Goal: Task Accomplishment & Management: Use online tool/utility

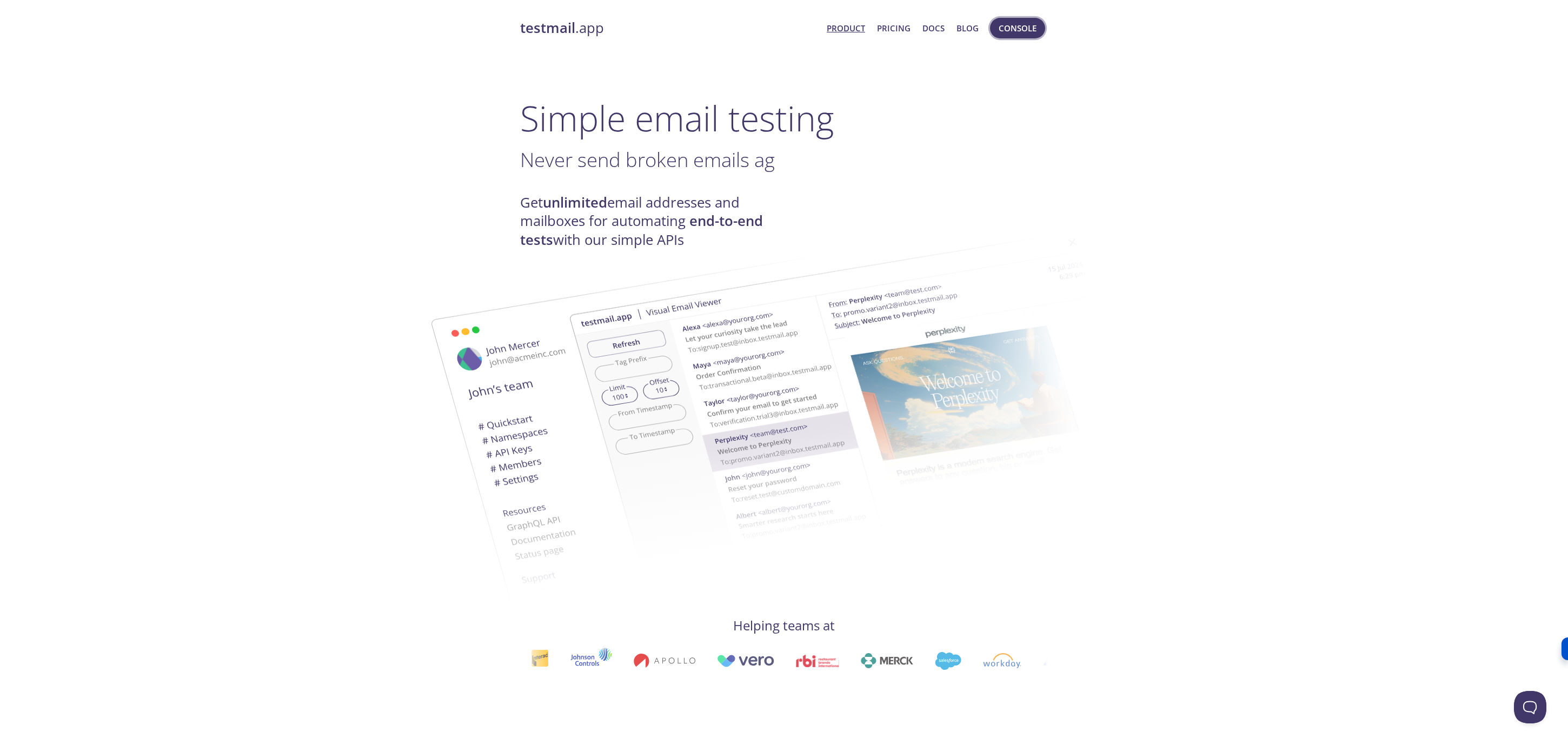
click at [1006, 22] on span "Console" at bounding box center [1018, 28] width 38 height 14
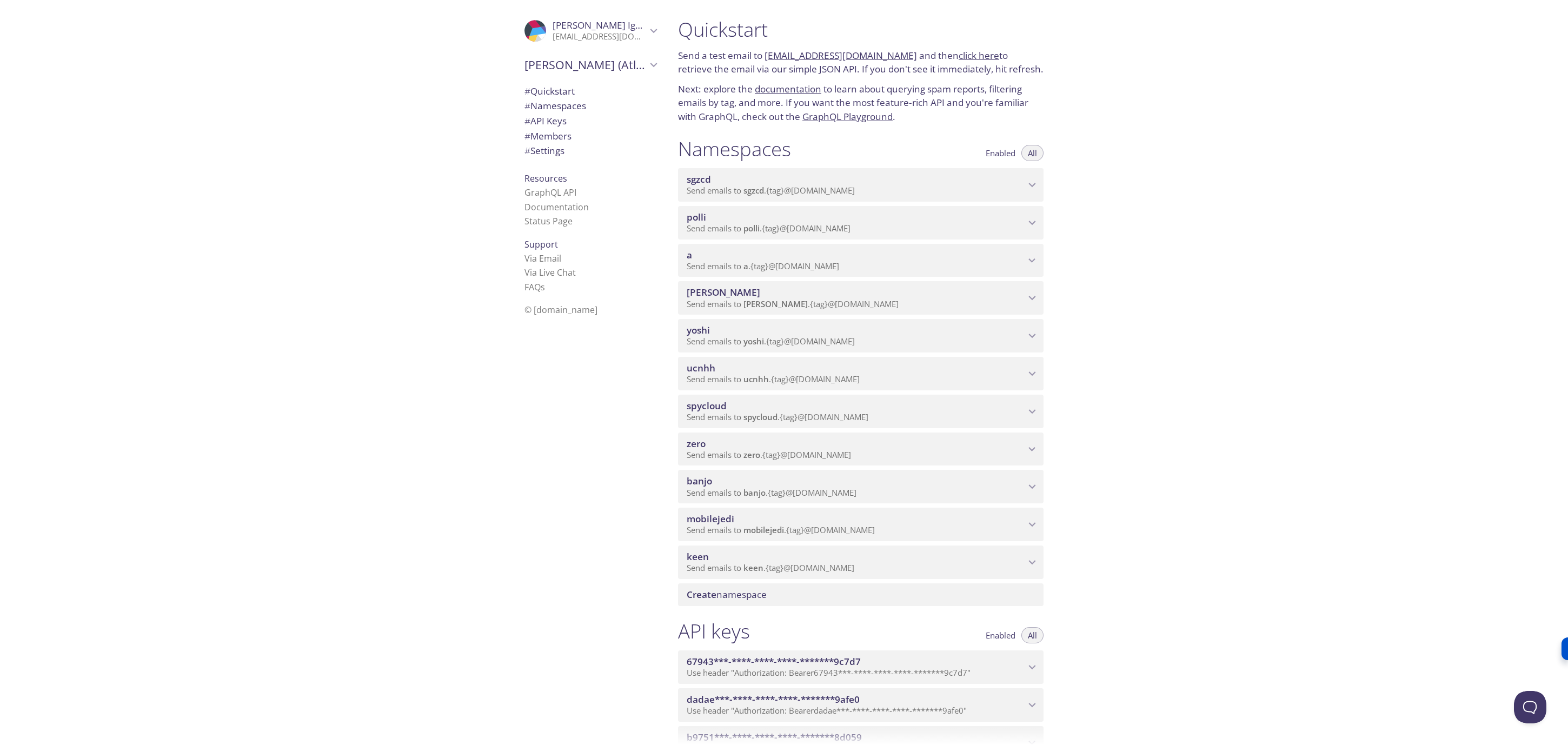
click at [1003, 153] on span "Enabled" at bounding box center [1000, 153] width 30 height 0
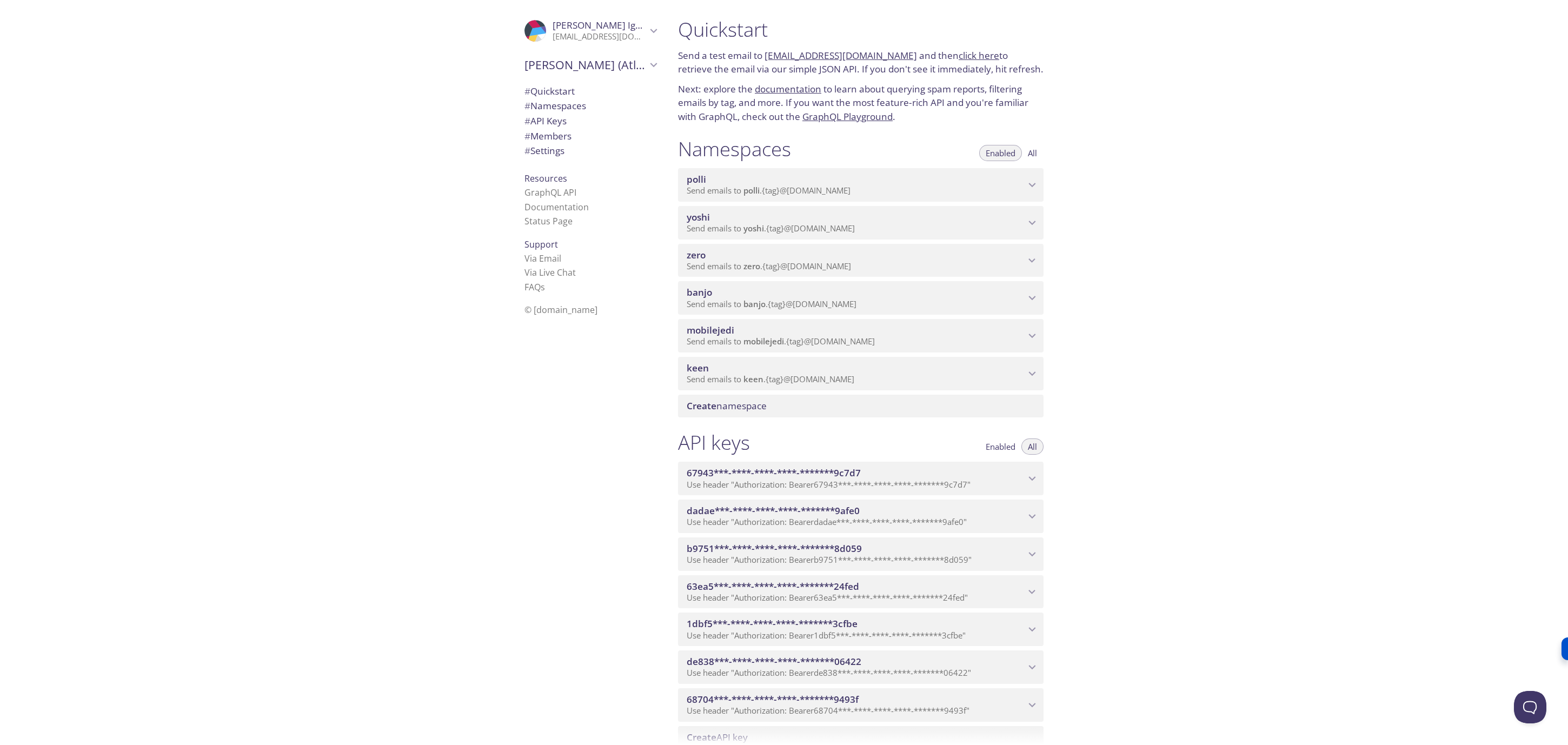
click at [1037, 371] on icon "keen namespace" at bounding box center [1032, 373] width 14 height 14
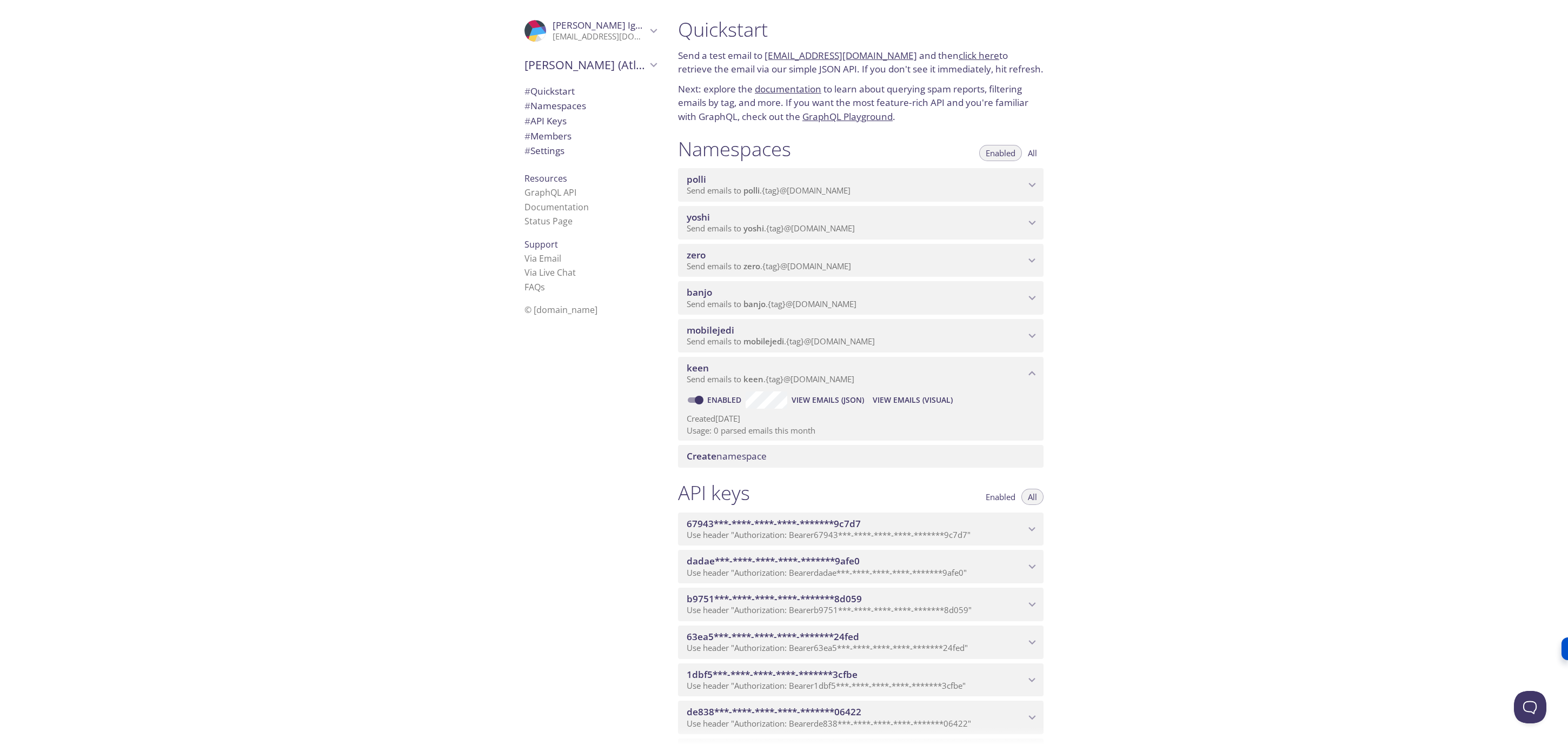
click at [1034, 332] on icon "mobilejedi namespace" at bounding box center [1032, 335] width 14 height 14
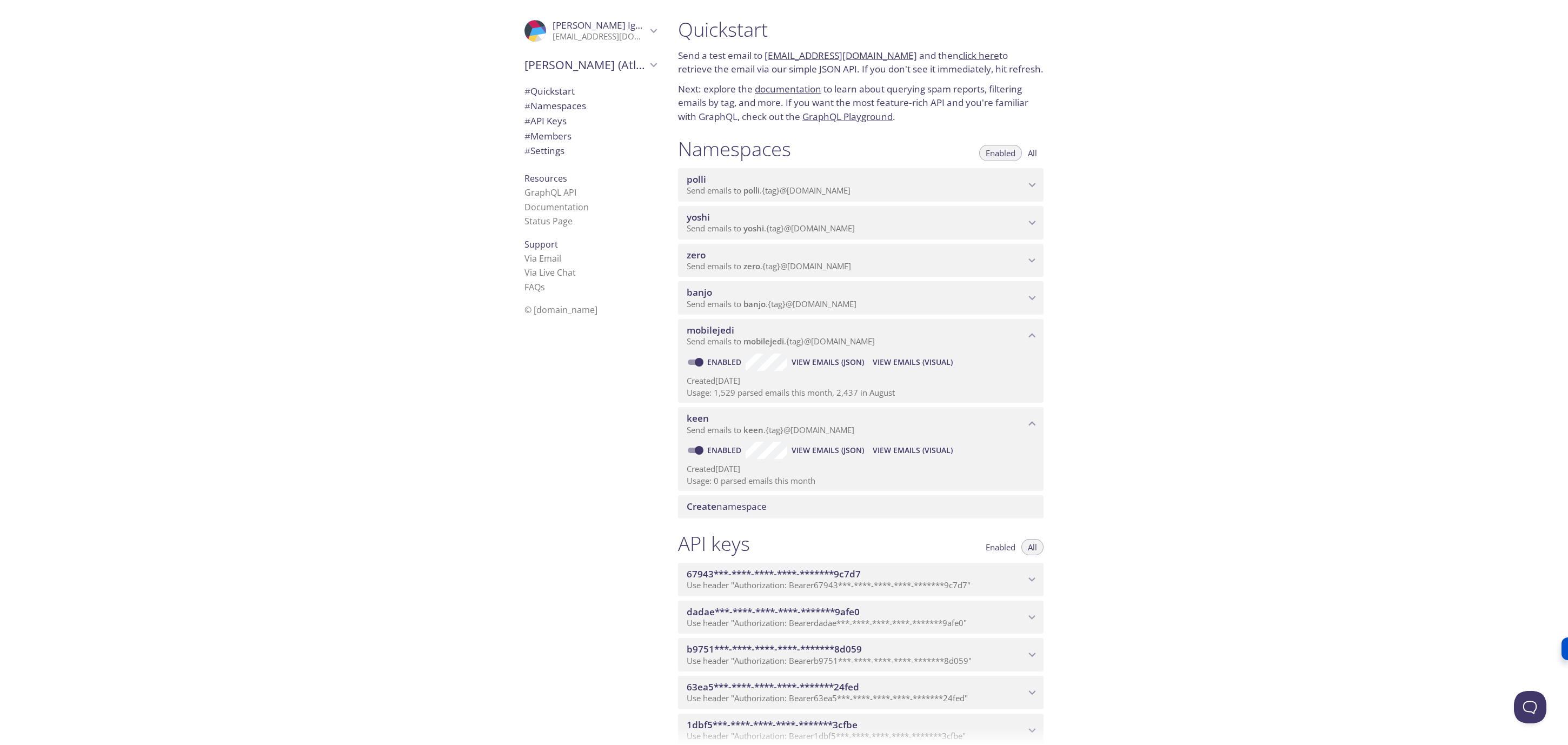
click at [1024, 299] on p "Send emails to banjo . {tag} @inbox.testmail.app" at bounding box center [856, 304] width 338 height 11
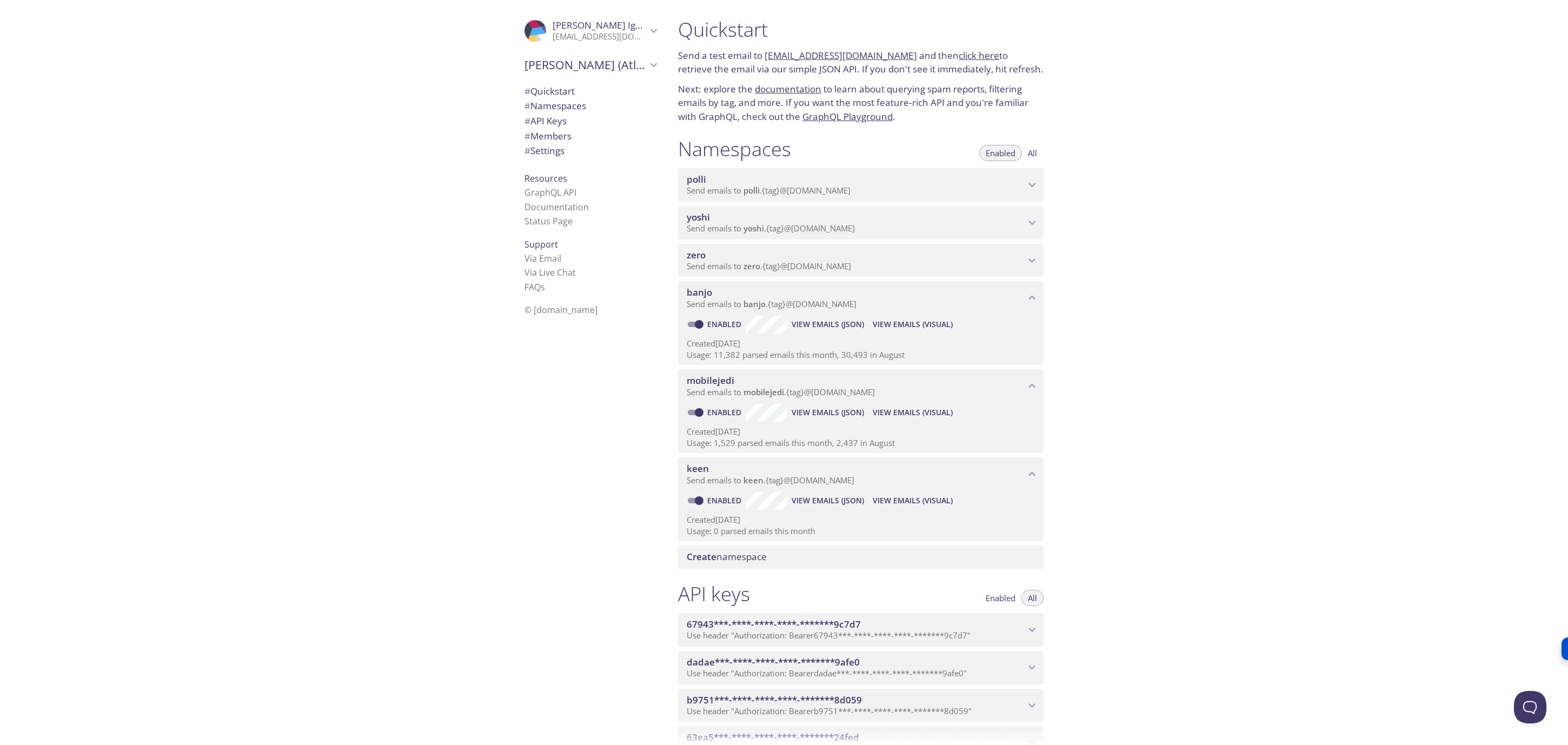
click at [1032, 265] on icon "zero namespace" at bounding box center [1032, 261] width 14 height 14
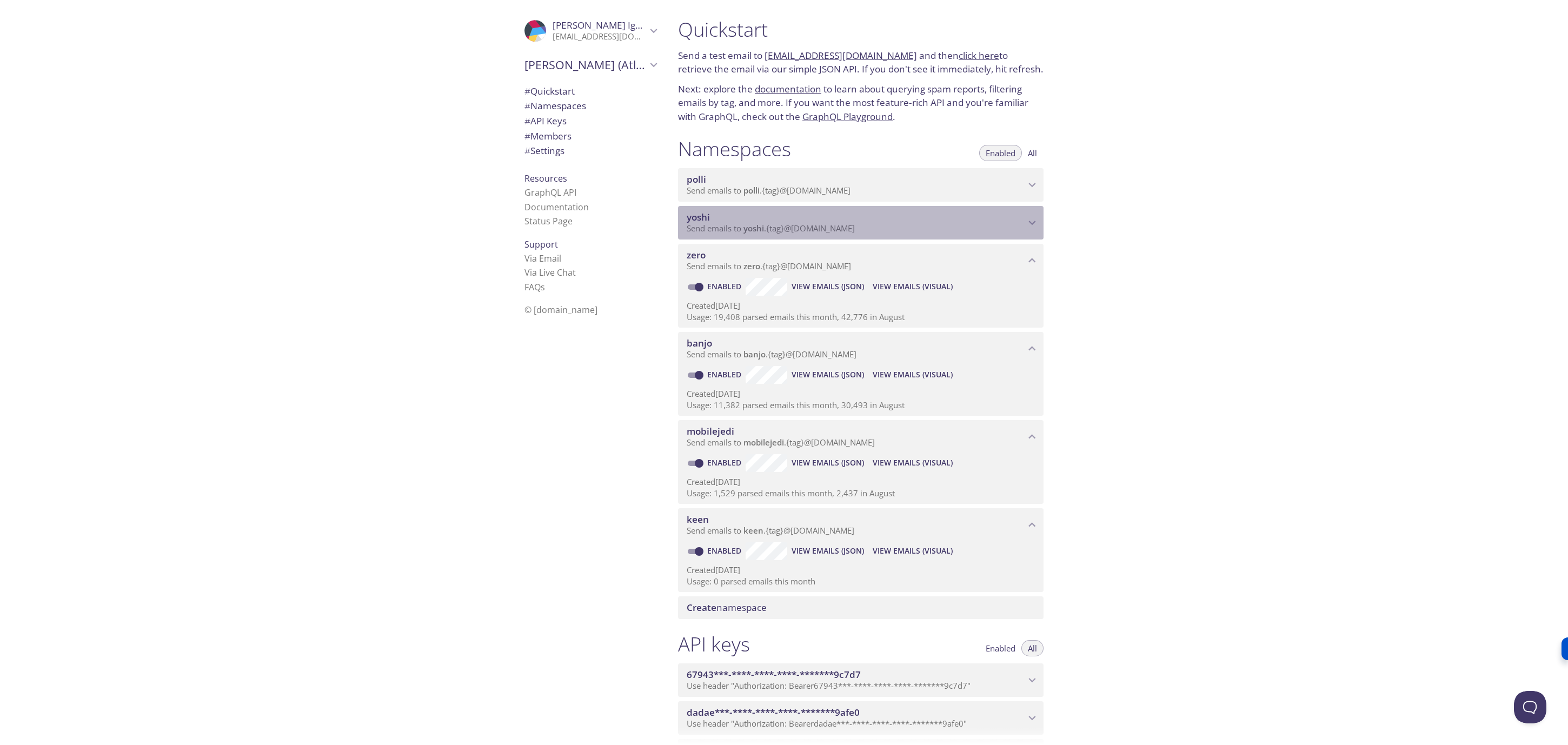
click at [1038, 225] on icon "yoshi namespace" at bounding box center [1032, 222] width 14 height 14
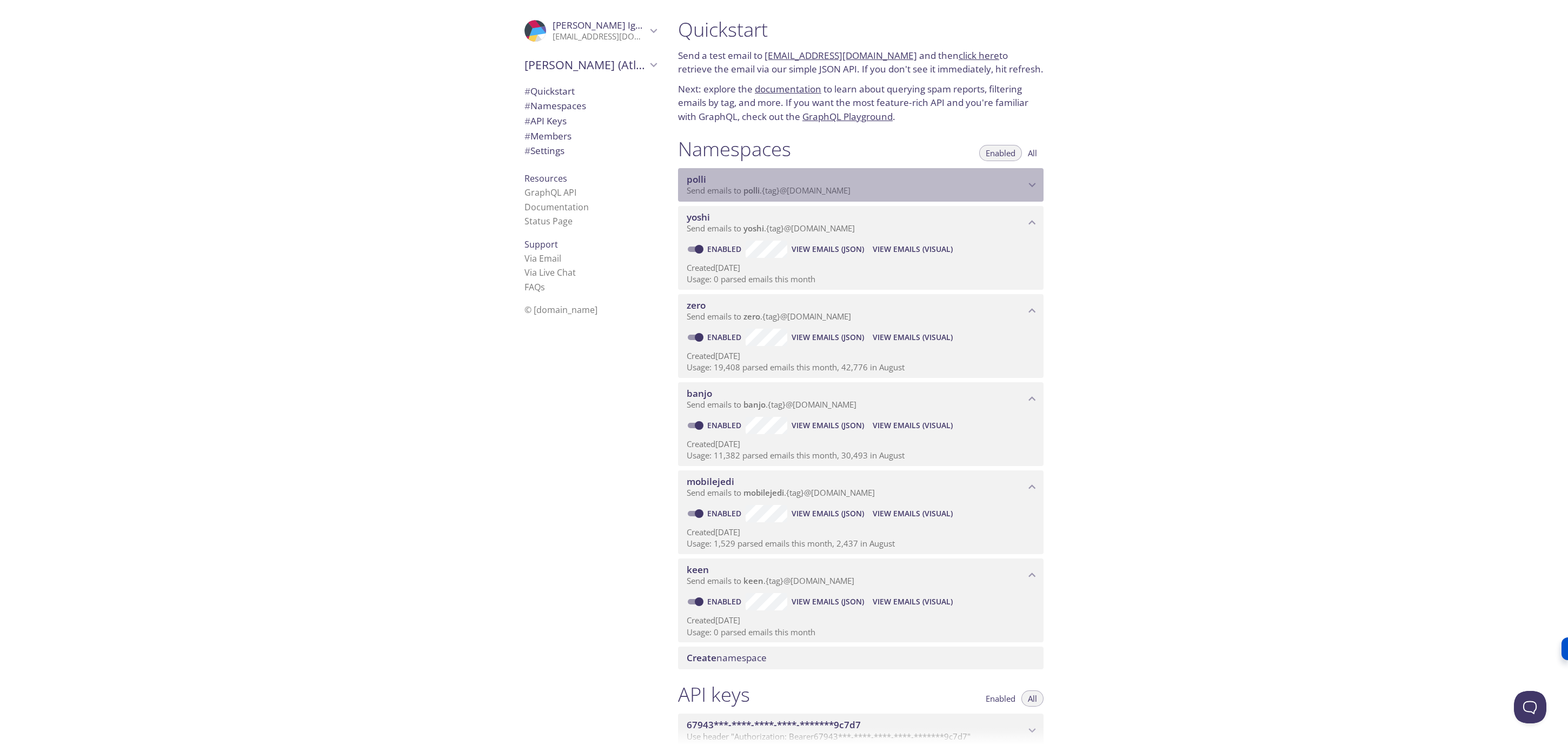
click at [1035, 187] on icon "polli namespace" at bounding box center [1032, 184] width 14 height 14
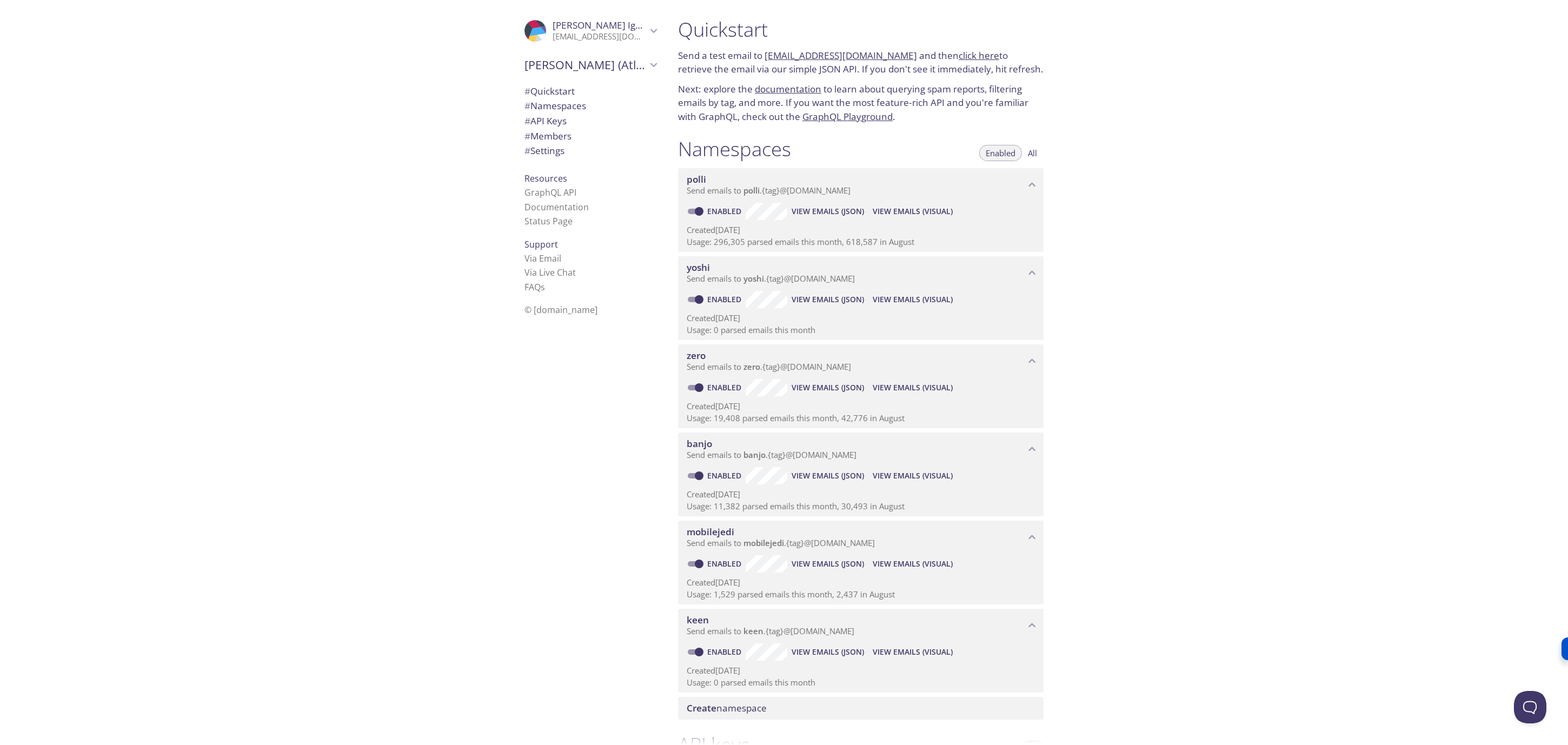
click at [1100, 200] on div "Quickstart Send a test email to polli.test@inbox.testmail.app and then click he…" at bounding box center [1119, 372] width 898 height 745
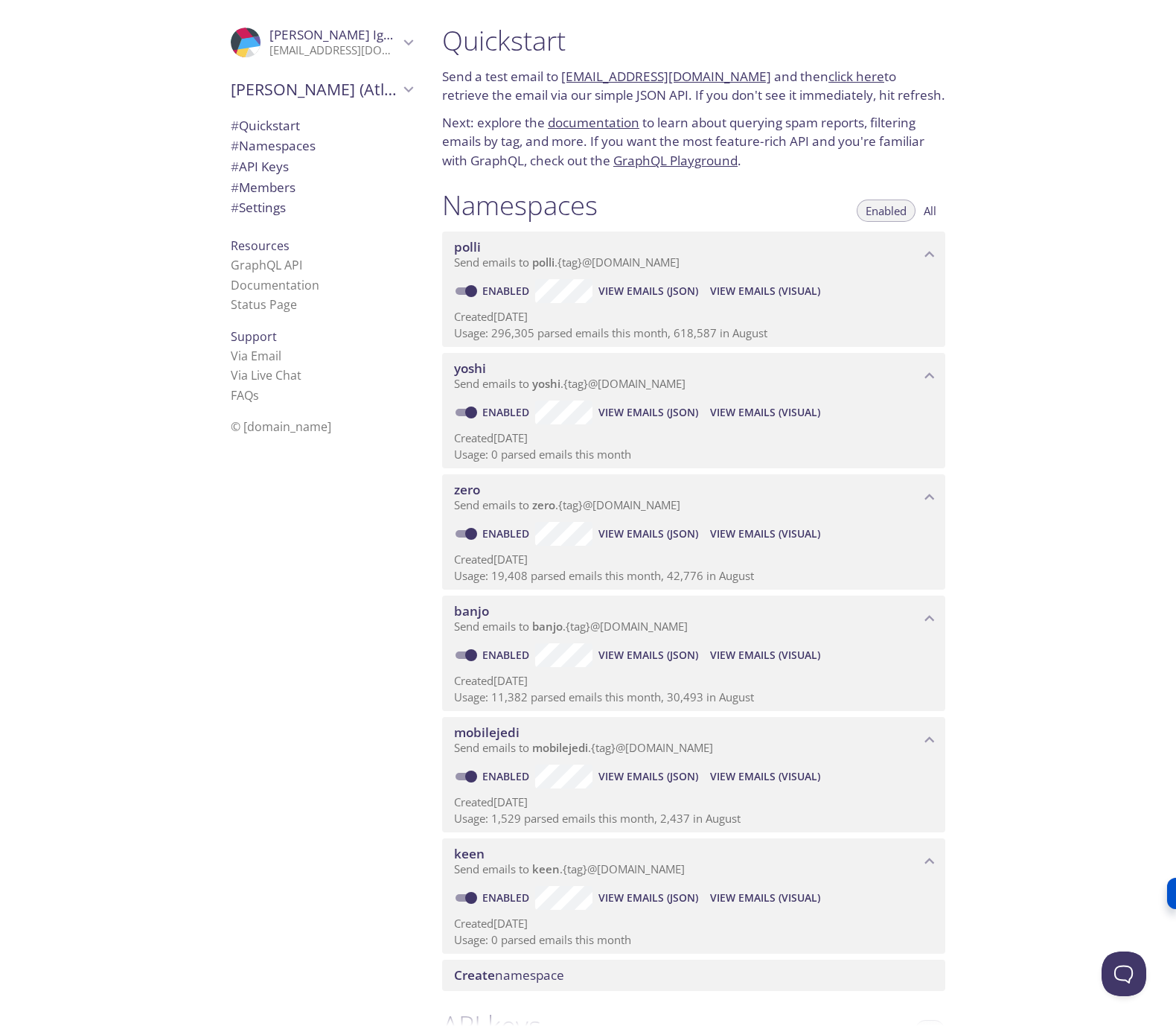
click at [1058, 220] on div "Quickstart Send a test email to polli.test@inbox.testmail.app and then click he…" at bounding box center [803, 513] width 746 height 1026
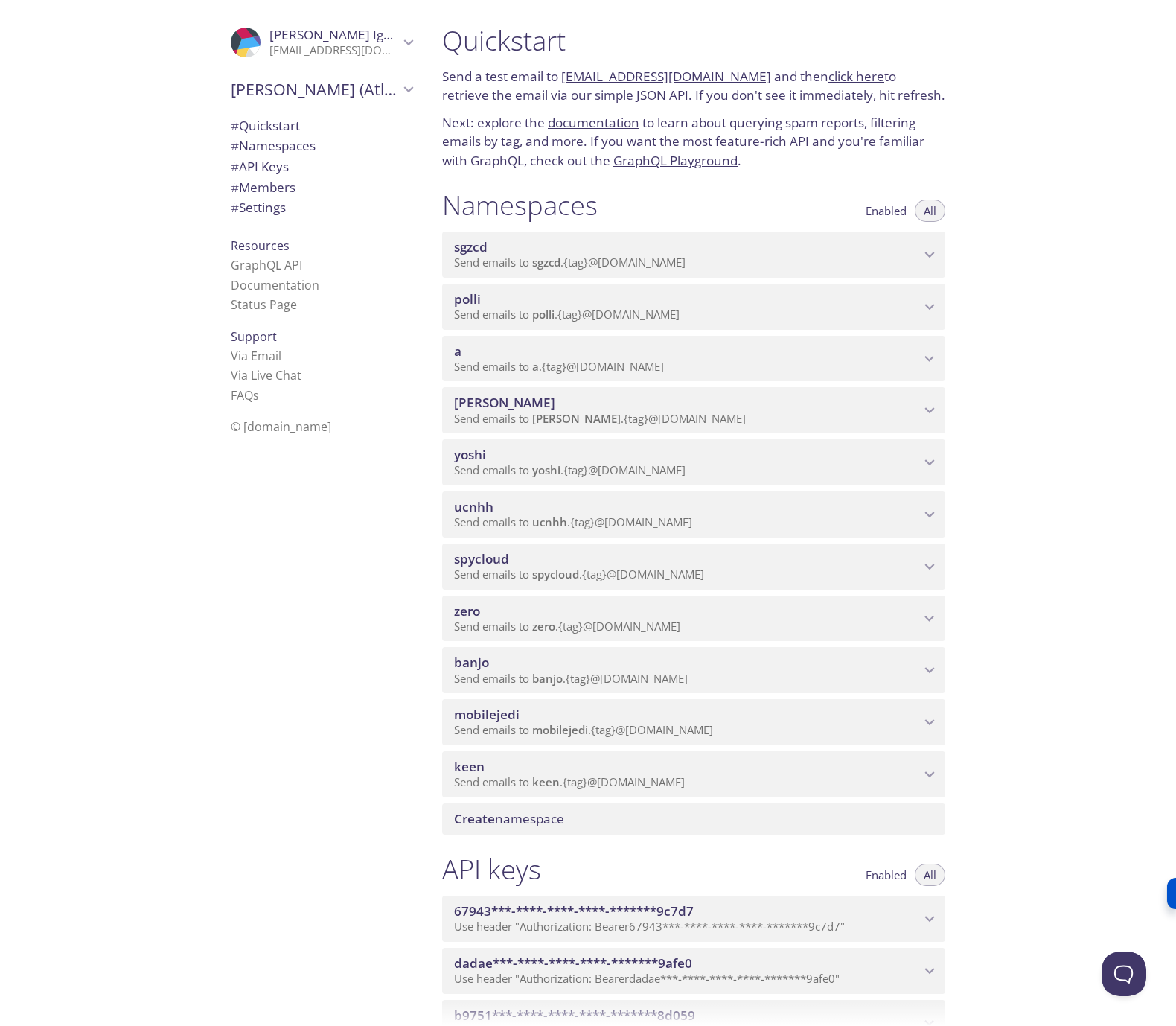
click at [935, 242] on div "sgzcd Send emails to sgzcd . {tag} @inbox.testmail.app" at bounding box center [694, 254] width 503 height 46
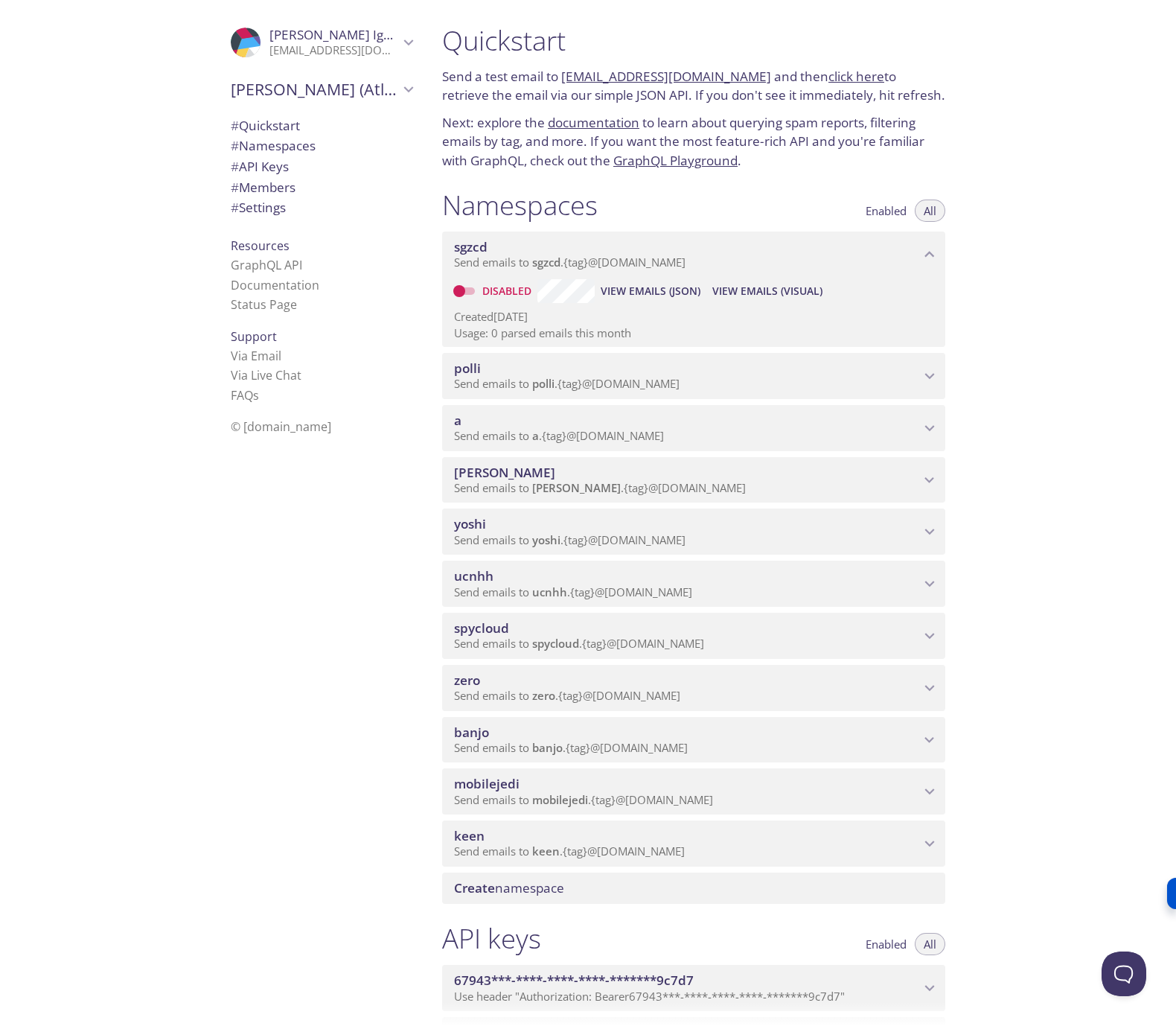
click at [931, 253] on icon "sgzcd namespace" at bounding box center [930, 254] width 10 height 6
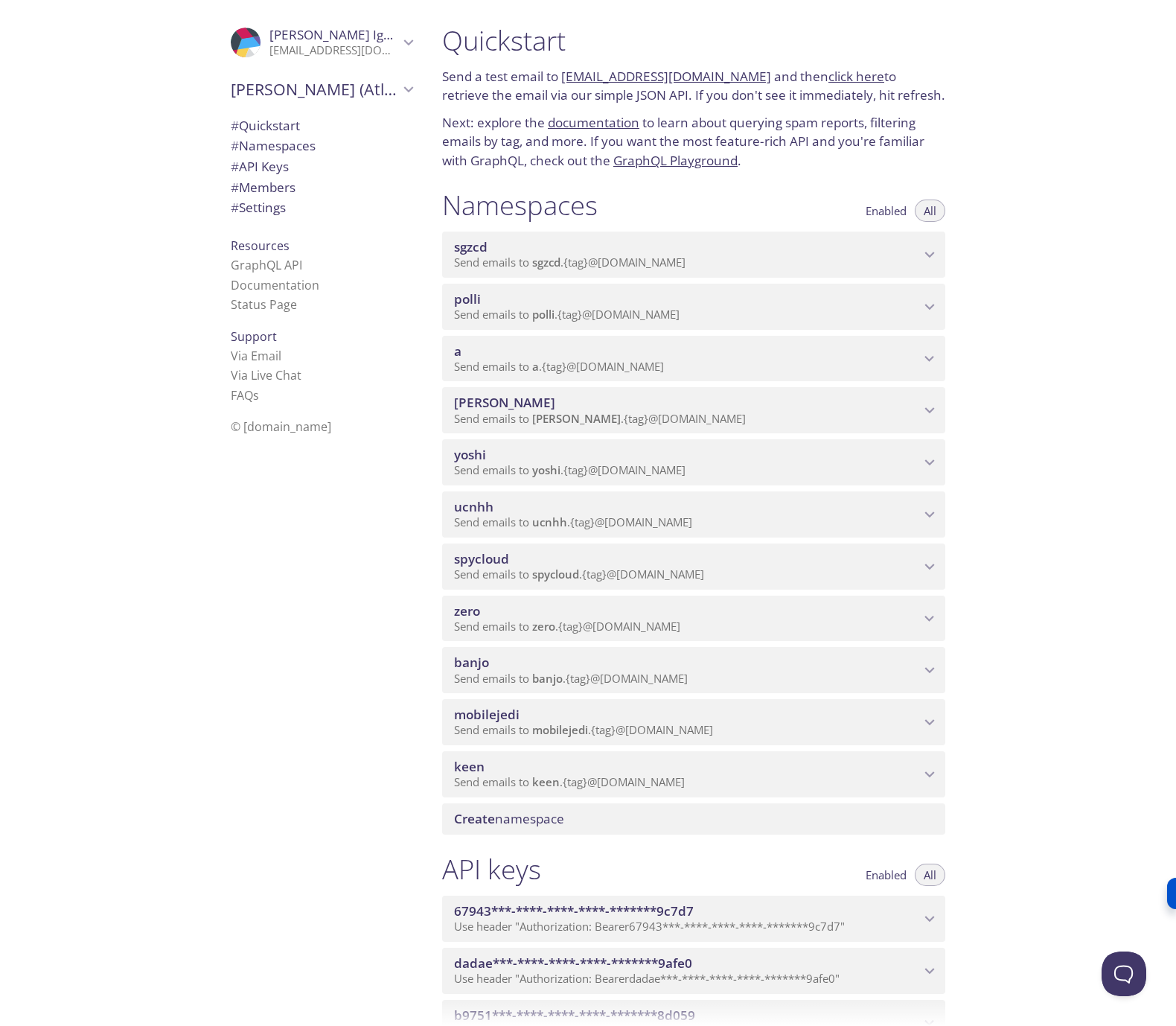
click at [925, 318] on div "polli Send emails to polli . {tag} @[DOMAIN_NAME]" at bounding box center [694, 306] width 503 height 46
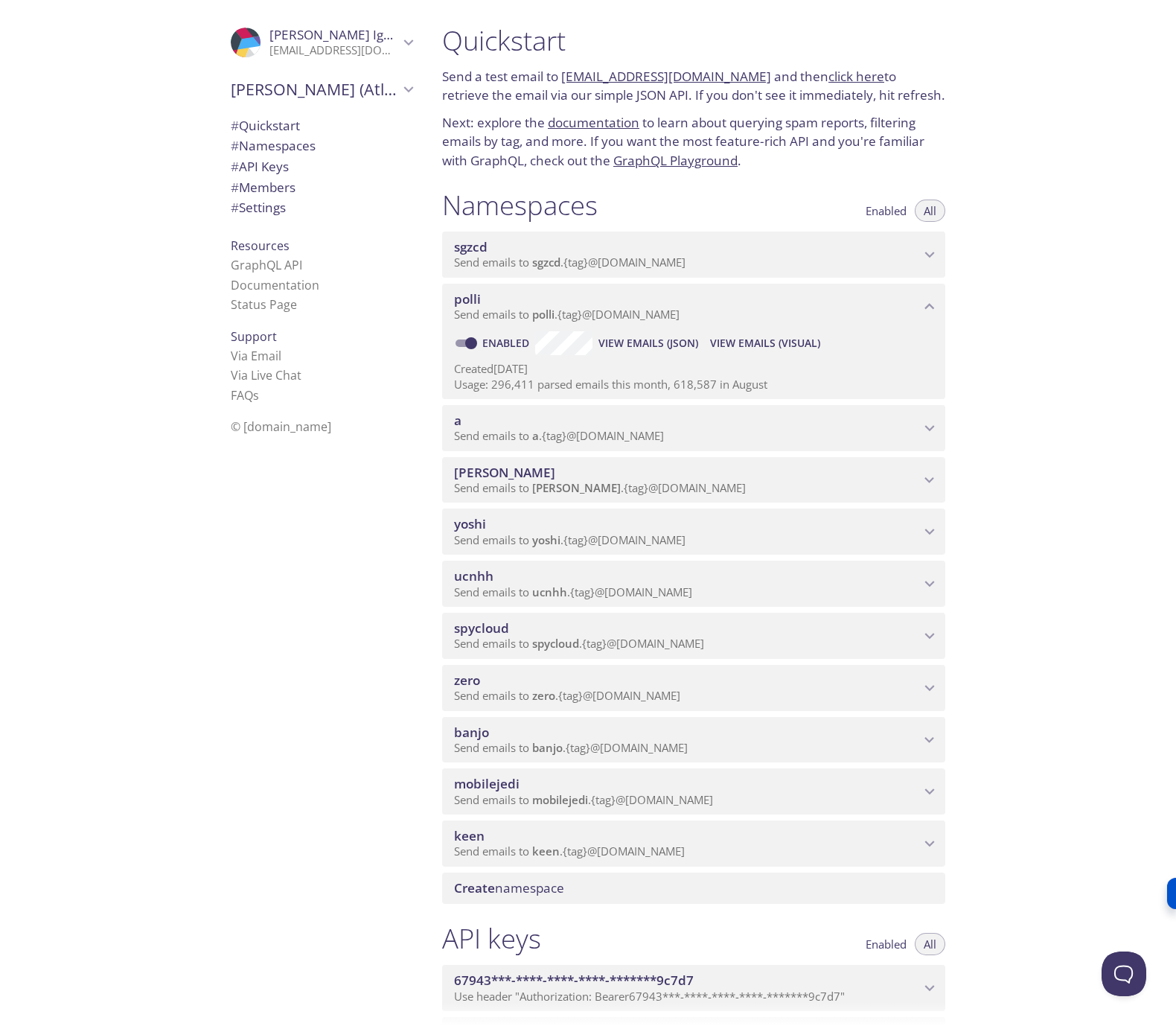
click at [924, 310] on icon "polli namespace" at bounding box center [930, 306] width 19 height 19
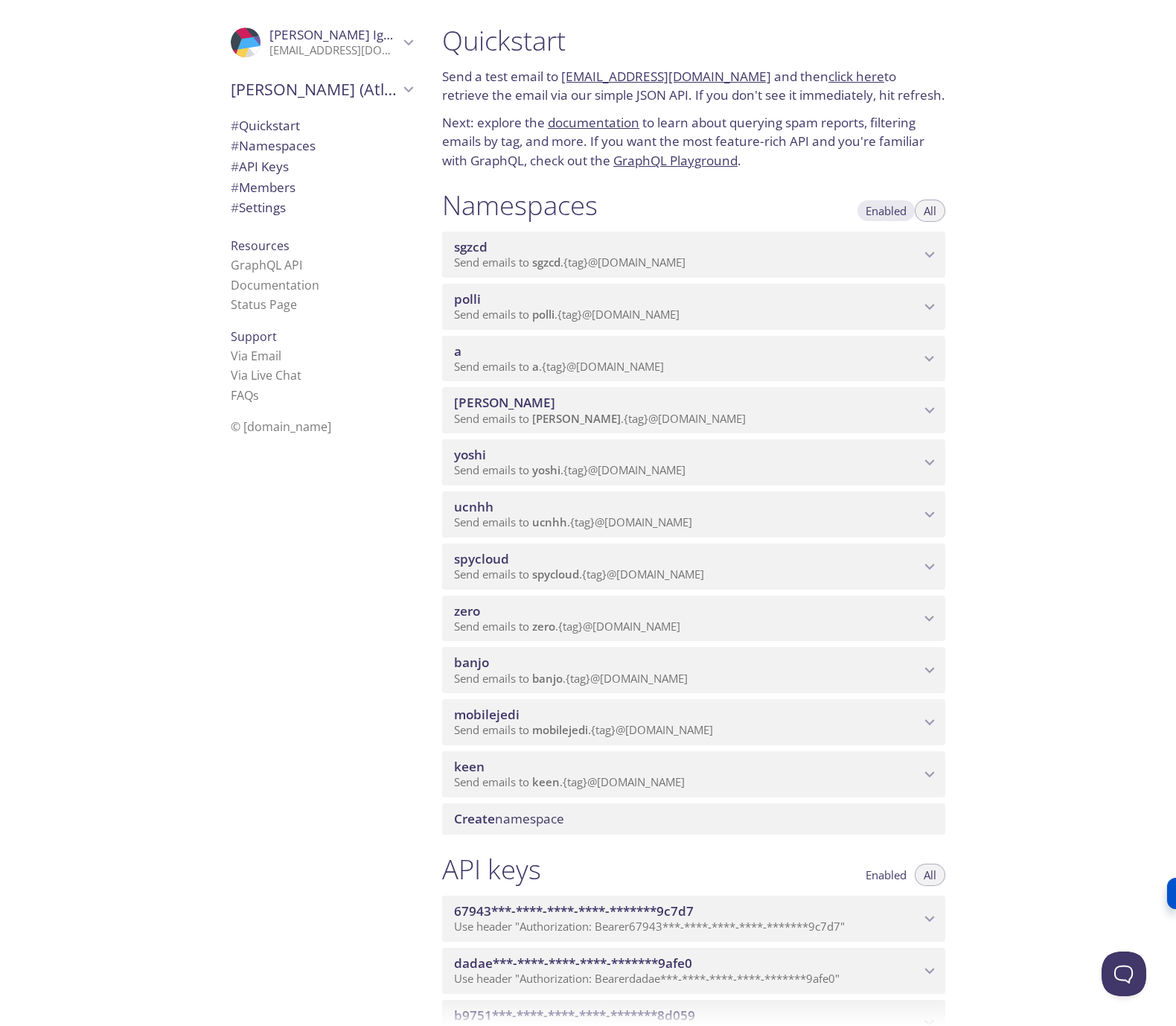
click at [883, 210] on span "Enabled" at bounding box center [886, 210] width 41 height 0
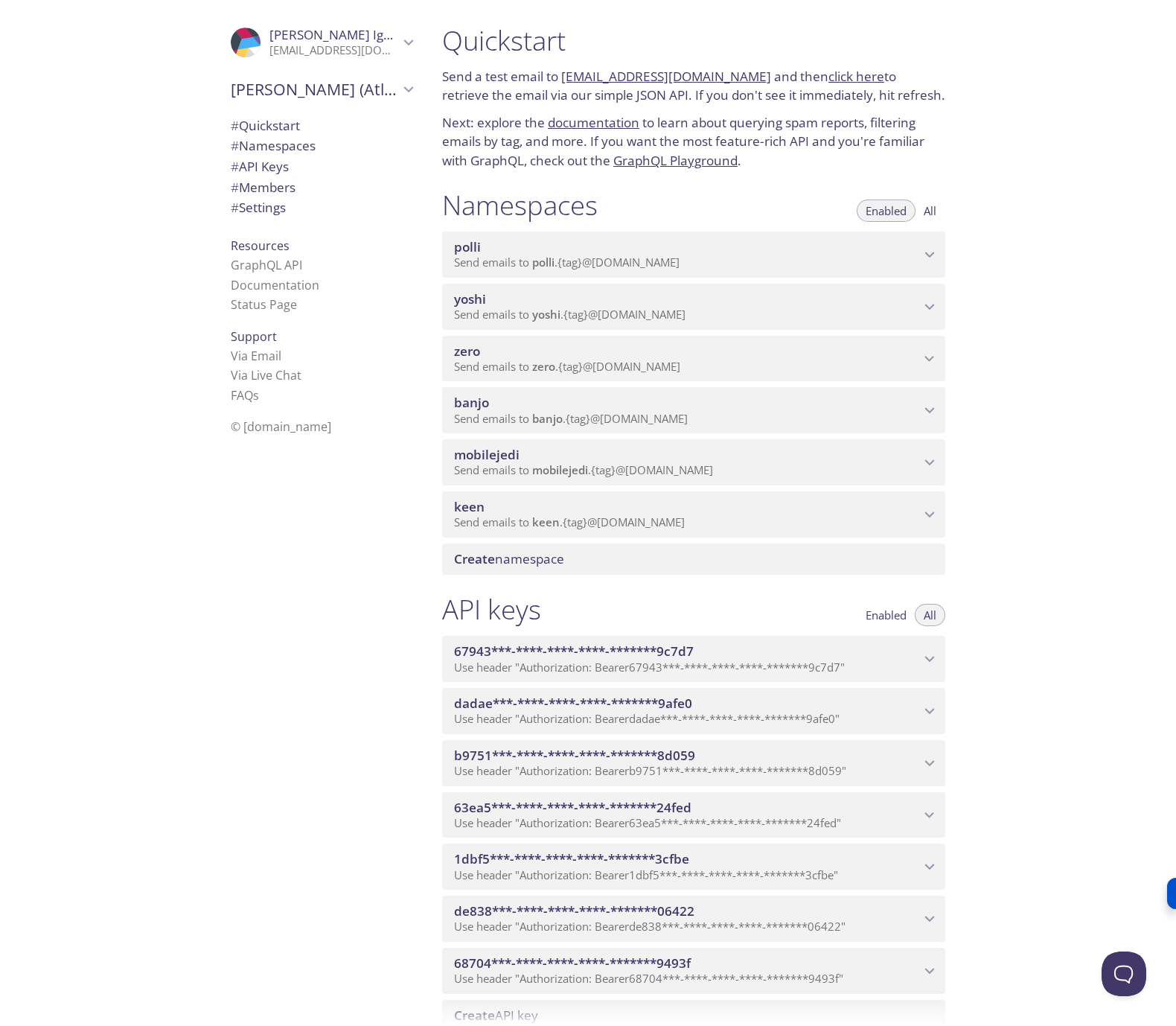
click at [1062, 436] on div "Quickstart Send a test email to polli.test@inbox.testmail.app and then click he…" at bounding box center [803, 513] width 746 height 1026
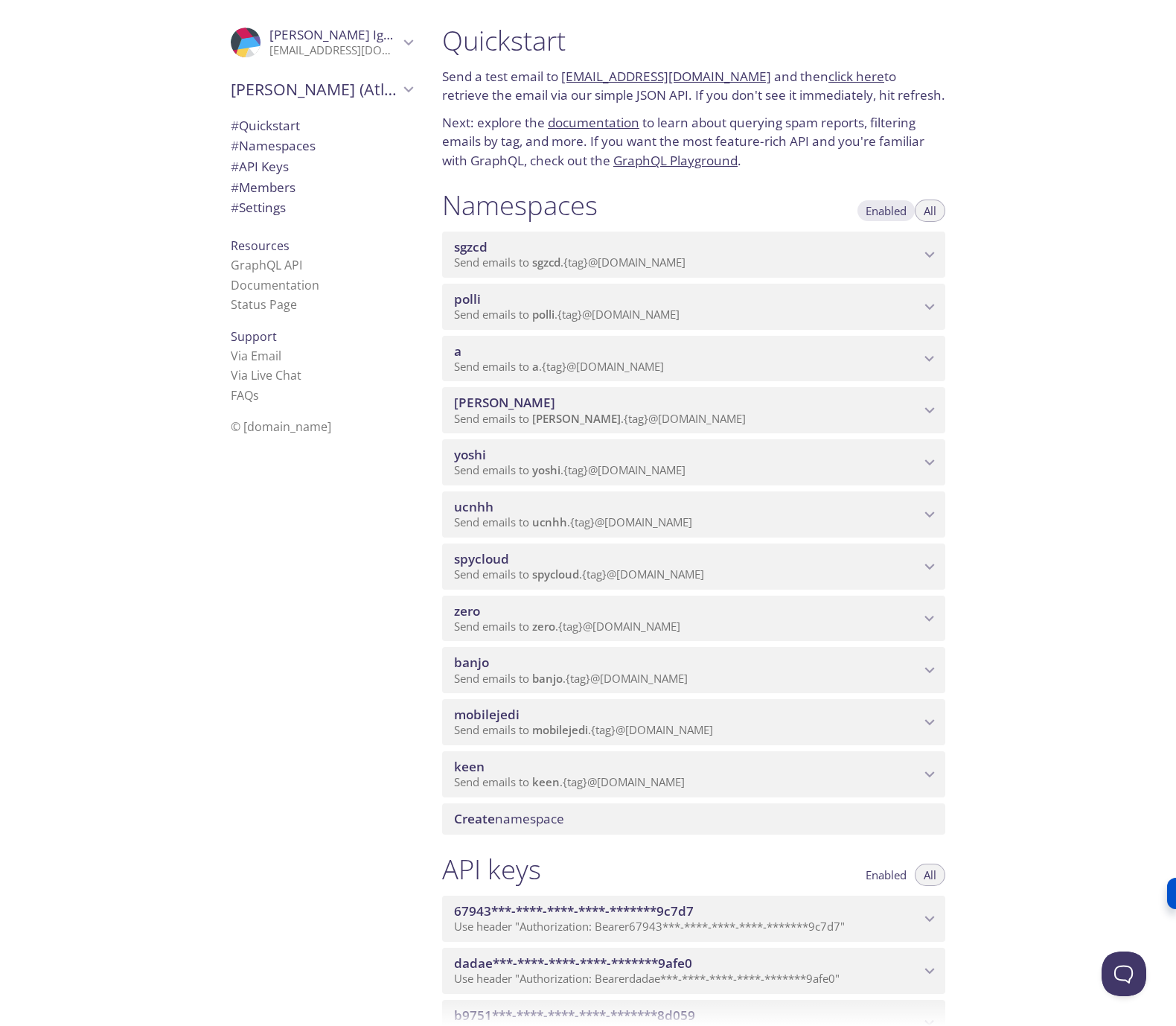
click at [891, 210] on span "Enabled" at bounding box center [886, 210] width 41 height 0
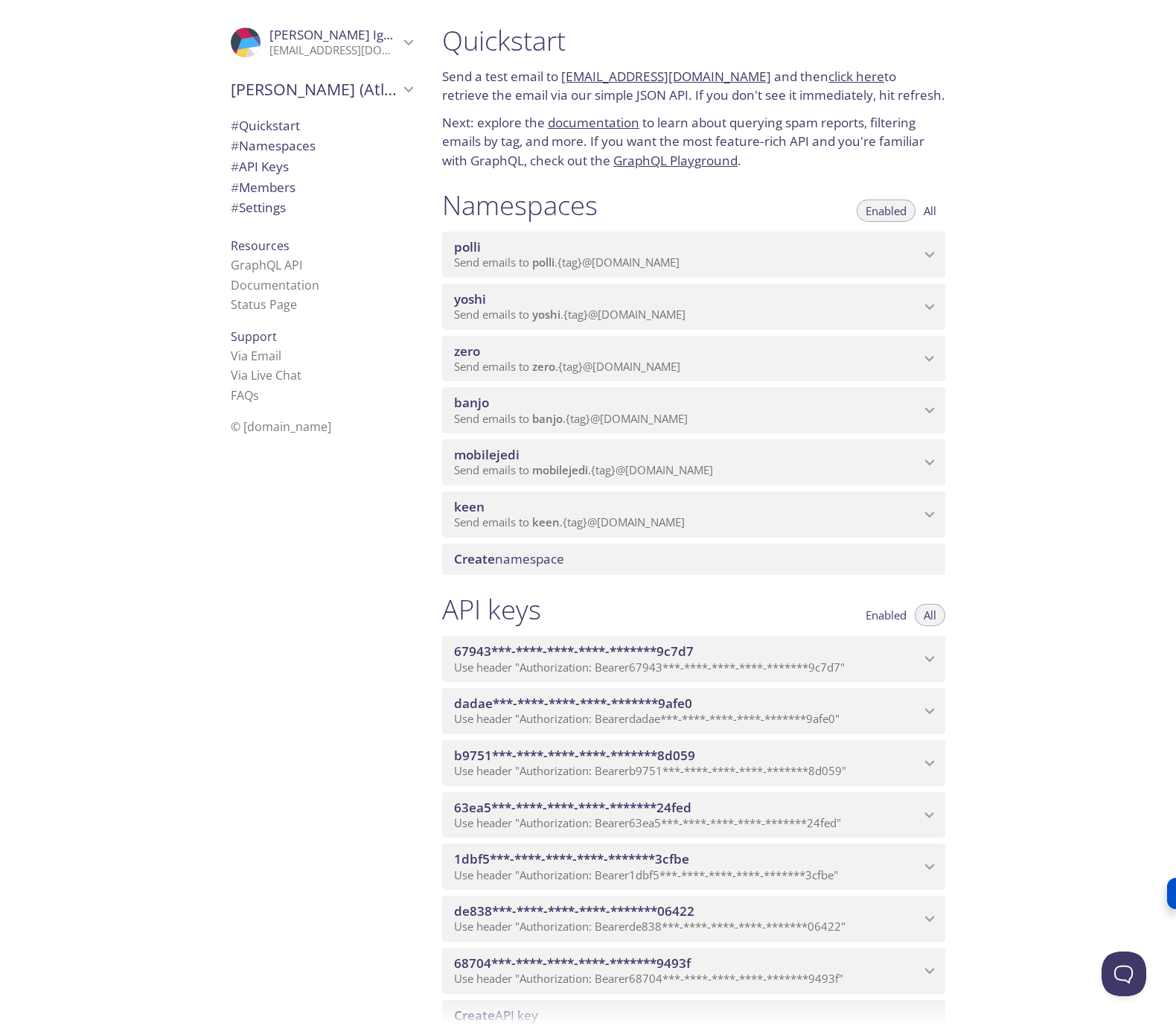
click at [929, 255] on icon "polli namespace" at bounding box center [930, 254] width 10 height 6
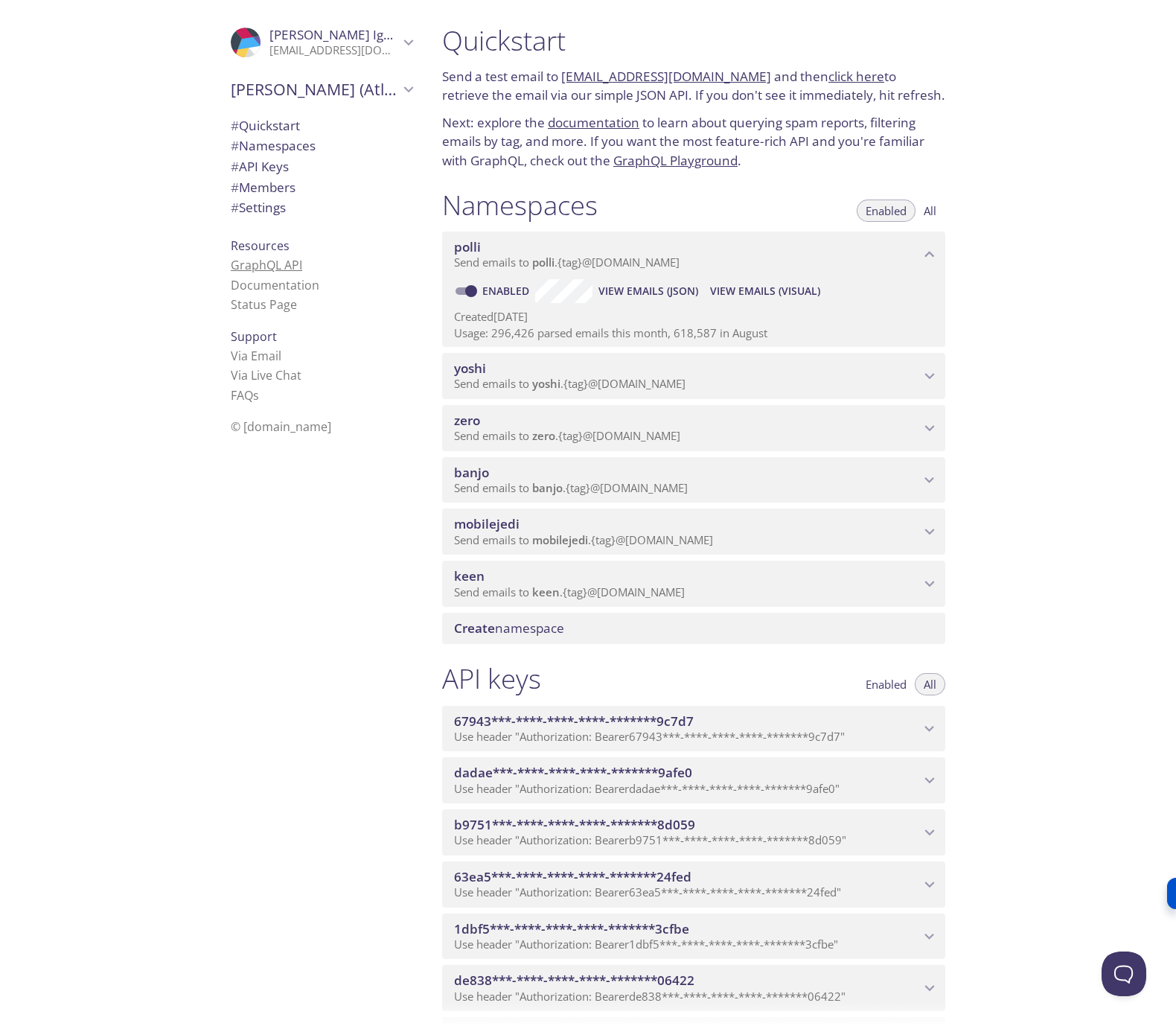
click at [279, 262] on link "GraphQL API" at bounding box center [266, 265] width 71 height 17
